Goal: Transaction & Acquisition: Purchase product/service

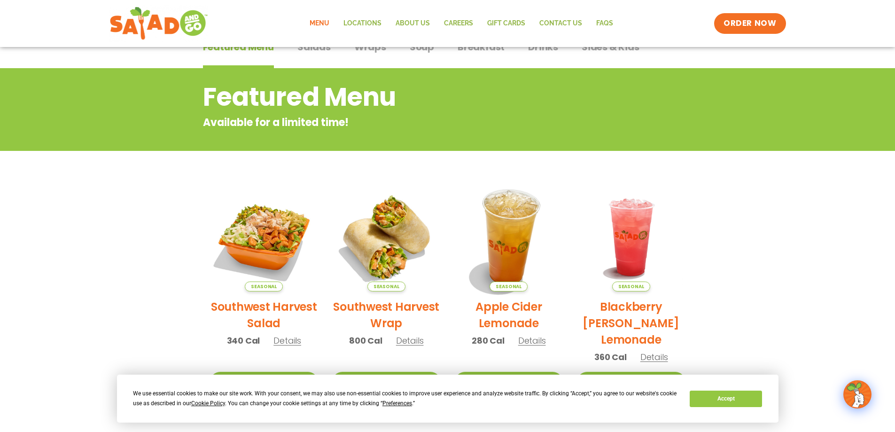
scroll to position [30, 0]
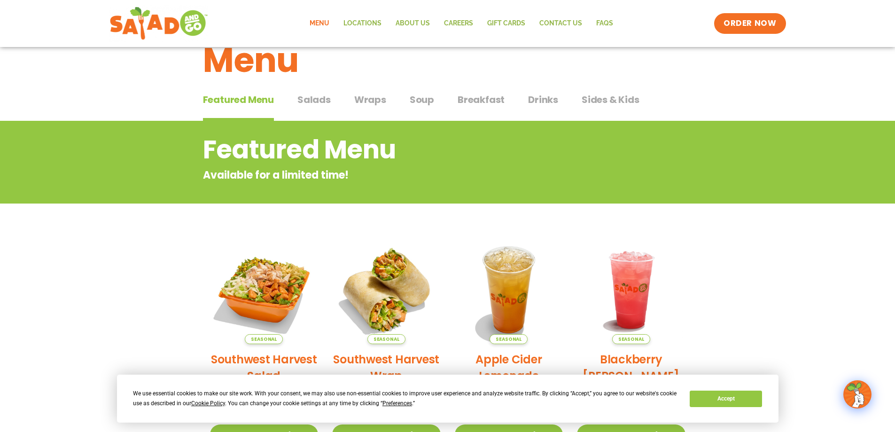
click at [413, 97] on span "Soup" at bounding box center [422, 100] width 24 height 14
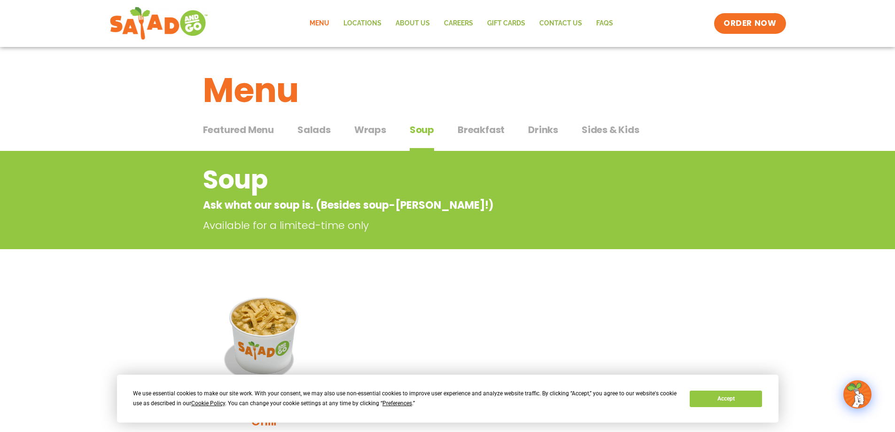
click at [361, 127] on span "Wraps" at bounding box center [370, 130] width 32 height 14
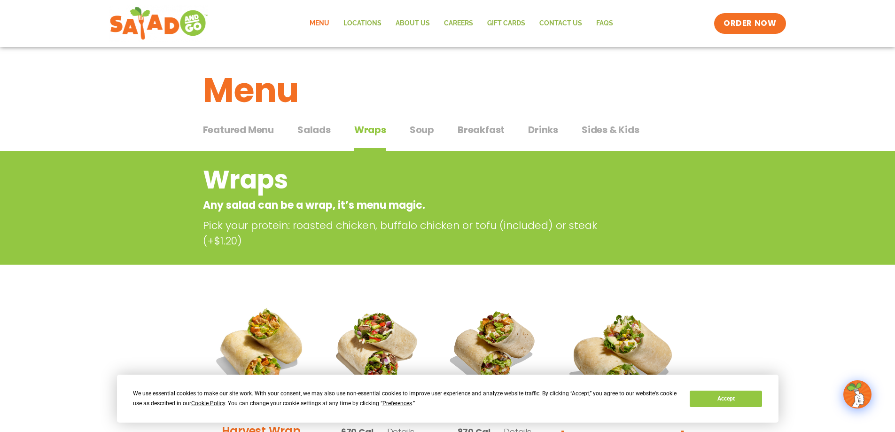
click at [262, 128] on span "Featured Menu" at bounding box center [238, 130] width 71 height 14
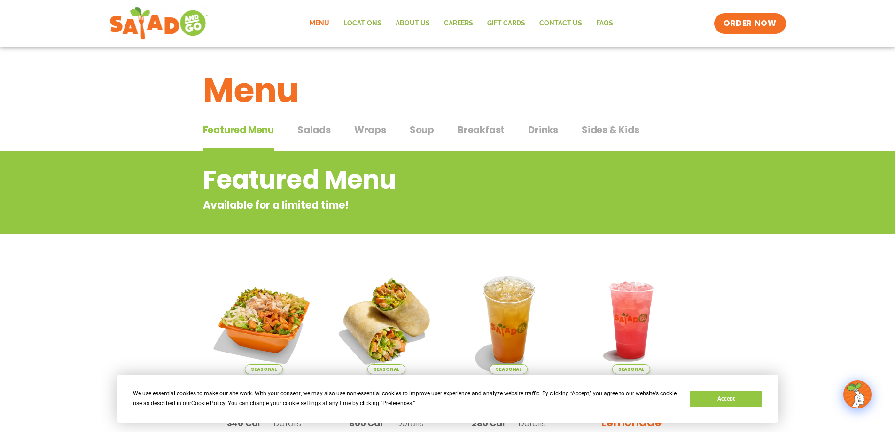
drag, startPoint x: 311, startPoint y: 128, endPoint x: 316, endPoint y: 132, distance: 6.6
click at [316, 131] on span "Salads" at bounding box center [313, 130] width 33 height 14
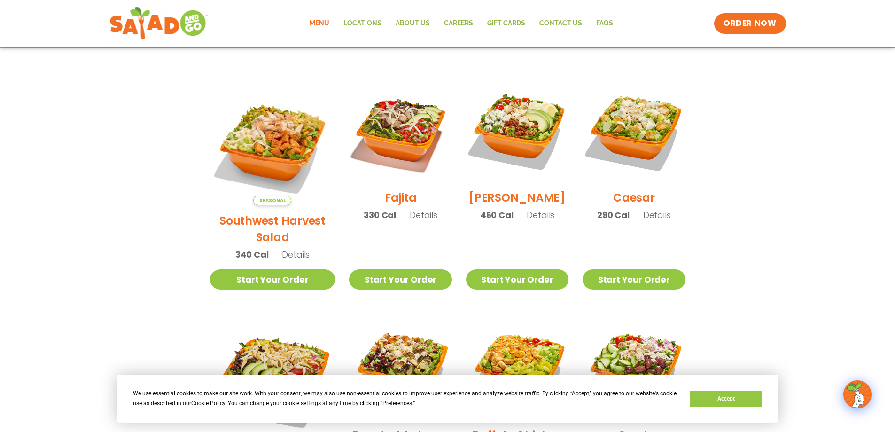
scroll to position [184, 0]
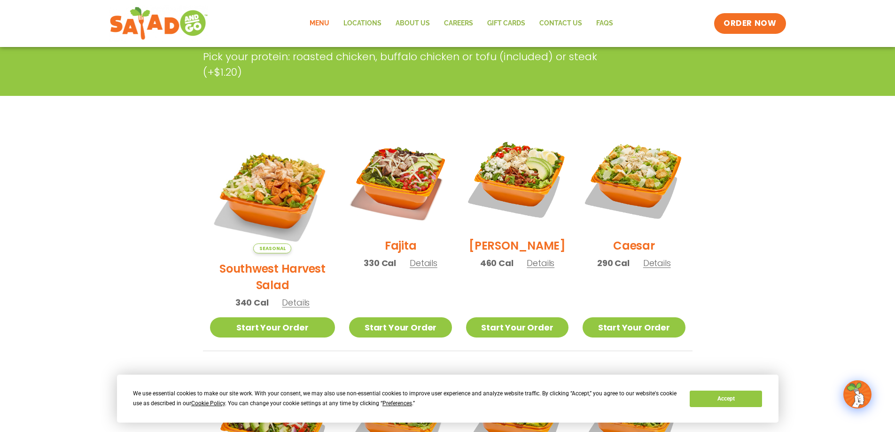
click at [269, 260] on h2 "Southwest Harvest Salad" at bounding box center [272, 276] width 125 height 33
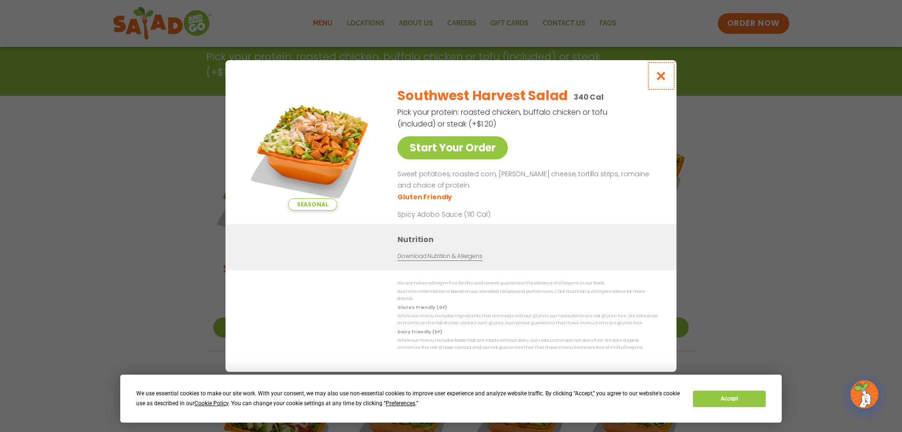
click at [664, 77] on icon "Close modal" at bounding box center [661, 76] width 12 height 10
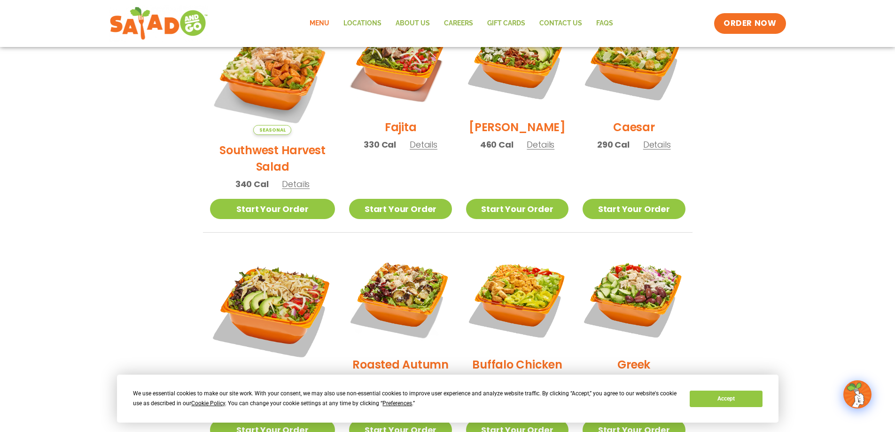
scroll to position [466, 0]
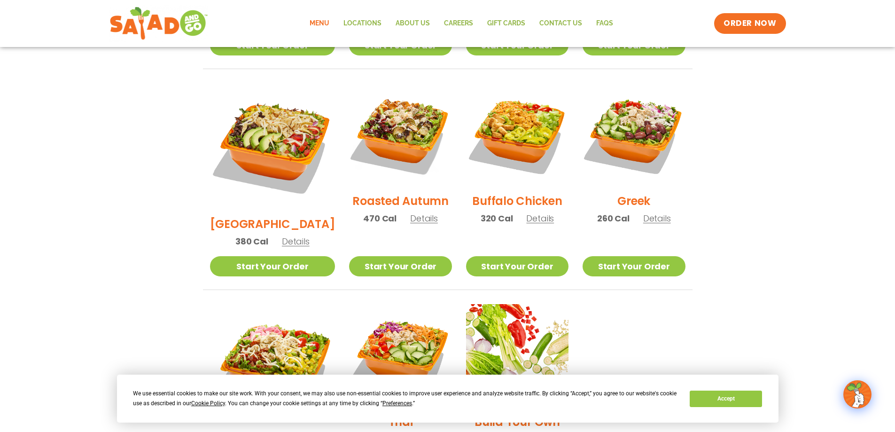
click at [269, 216] on h2 "[GEOGRAPHIC_DATA]" at bounding box center [272, 224] width 125 height 16
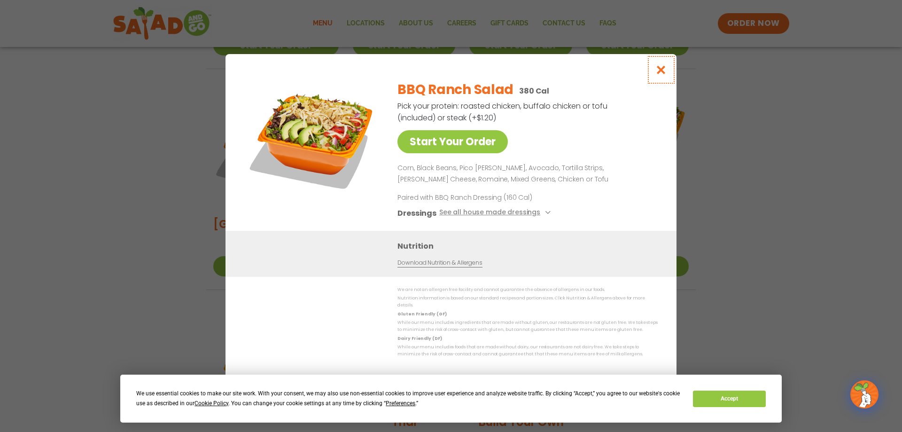
click at [662, 71] on icon "Close modal" at bounding box center [661, 70] width 12 height 10
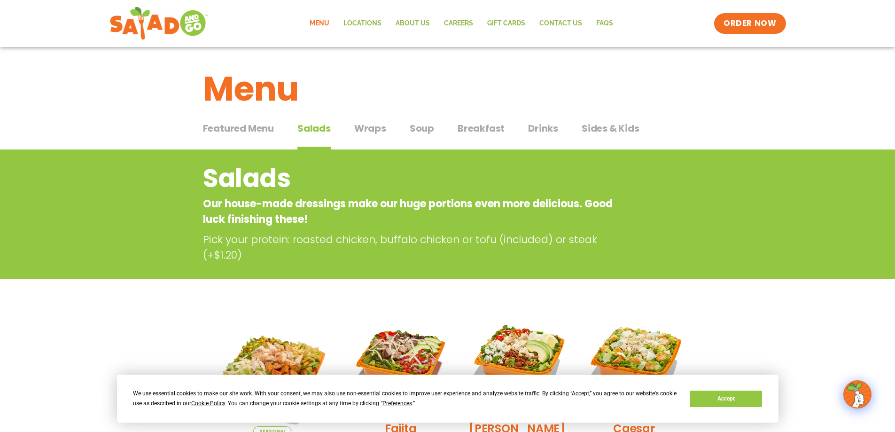
scroll to position [0, 0]
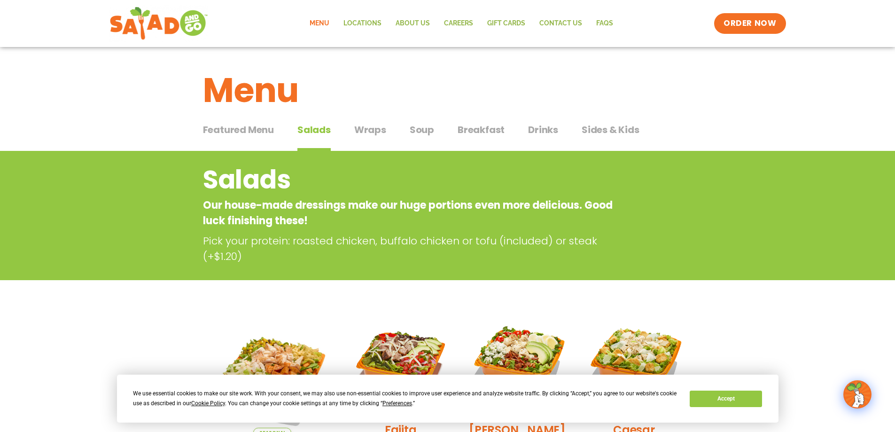
click at [600, 129] on span "Sides & Kids" at bounding box center [610, 130] width 58 height 14
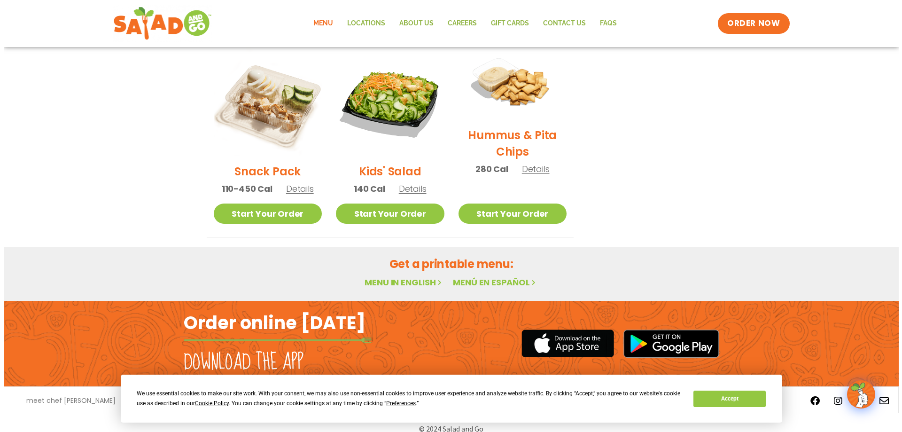
scroll to position [235, 0]
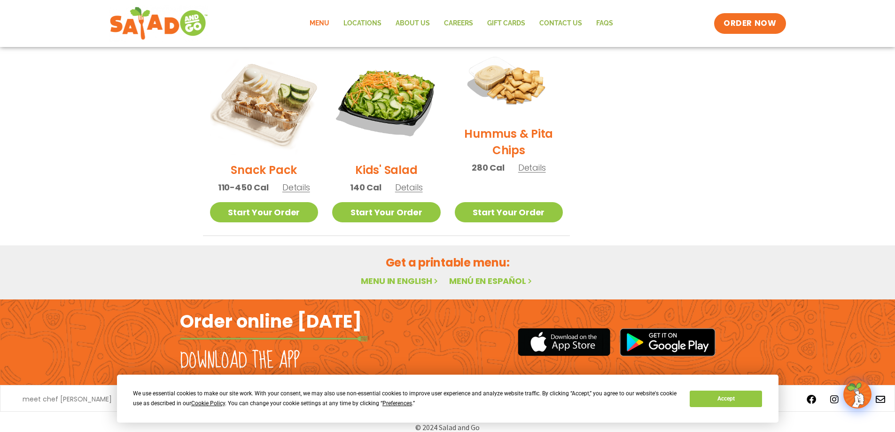
click at [392, 167] on h2 "Kids' Salad" at bounding box center [386, 170] width 62 height 16
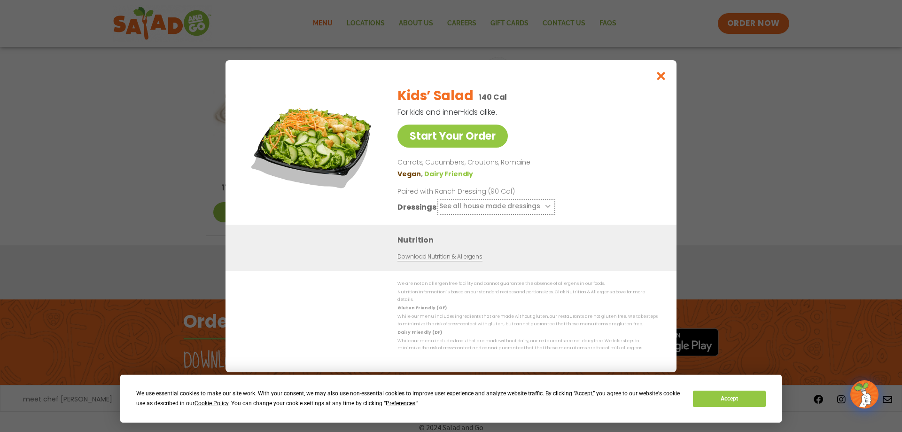
click at [545, 208] on icon at bounding box center [547, 206] width 4 height 4
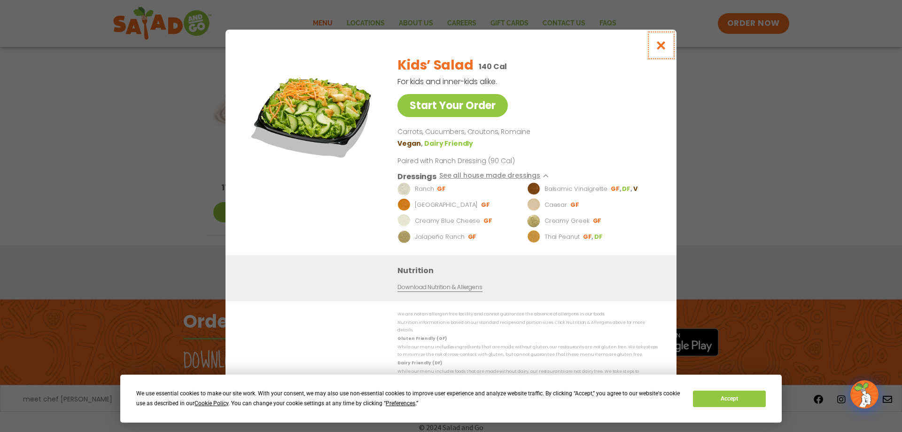
click at [665, 44] on icon "Close modal" at bounding box center [661, 45] width 12 height 10
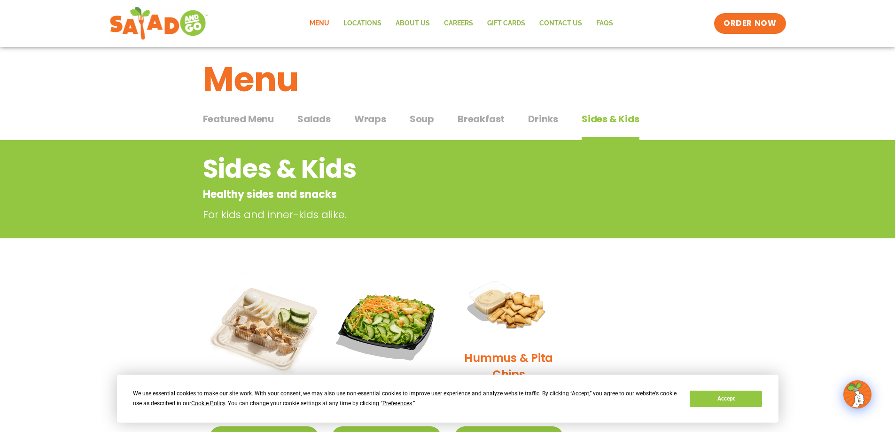
scroll to position [0, 0]
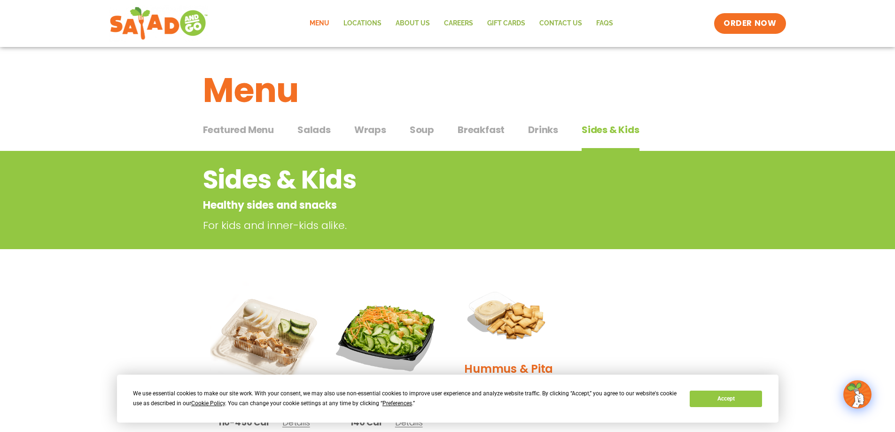
click at [316, 131] on span "Salads" at bounding box center [313, 130] width 33 height 14
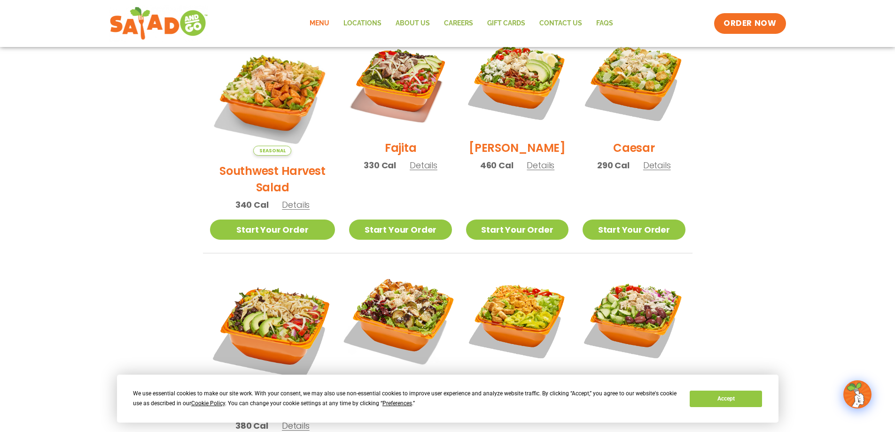
scroll to position [470, 0]
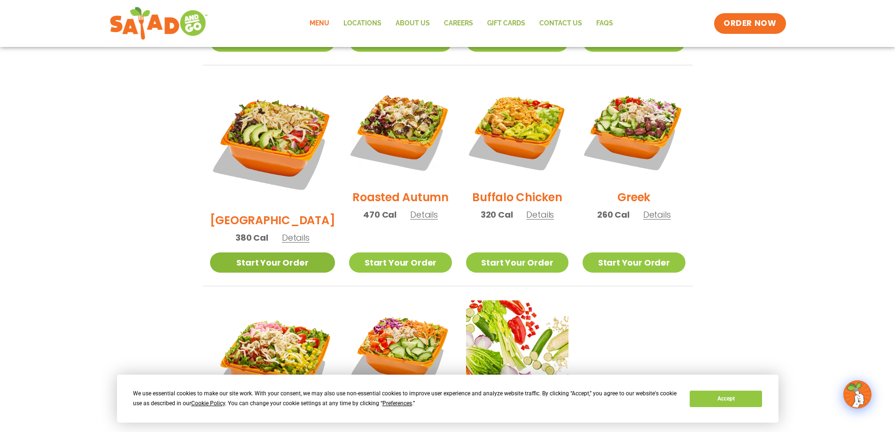
click at [272, 252] on link "Start Your Order" at bounding box center [272, 262] width 125 height 20
